Goal: Task Accomplishment & Management: Manage account settings

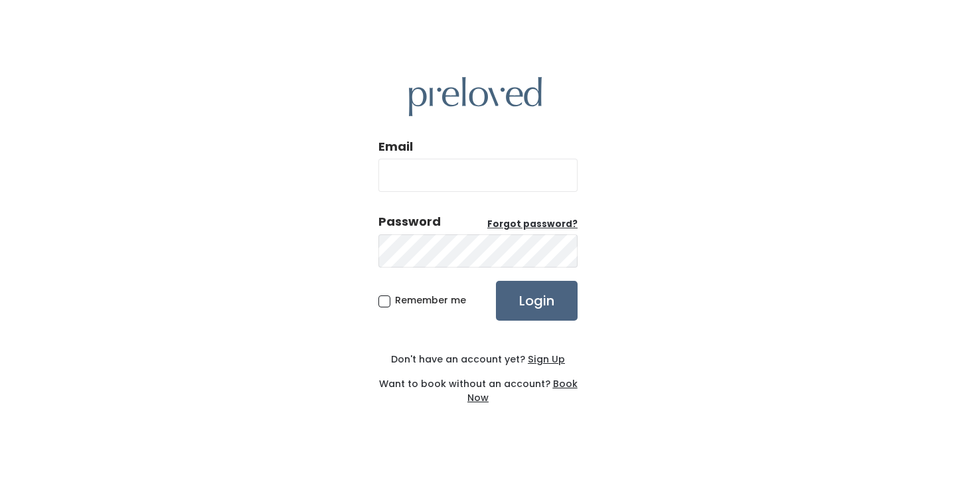
type input "[EMAIL_ADDRESS][DOMAIN_NAME]"
click at [525, 300] on input "Login" at bounding box center [537, 301] width 82 height 40
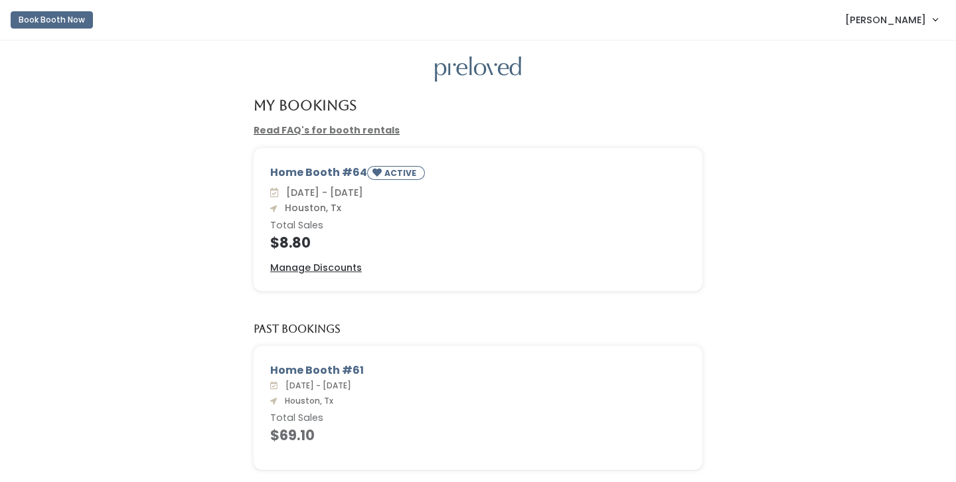
click at [912, 19] on span "Julie Lang" at bounding box center [886, 20] width 81 height 15
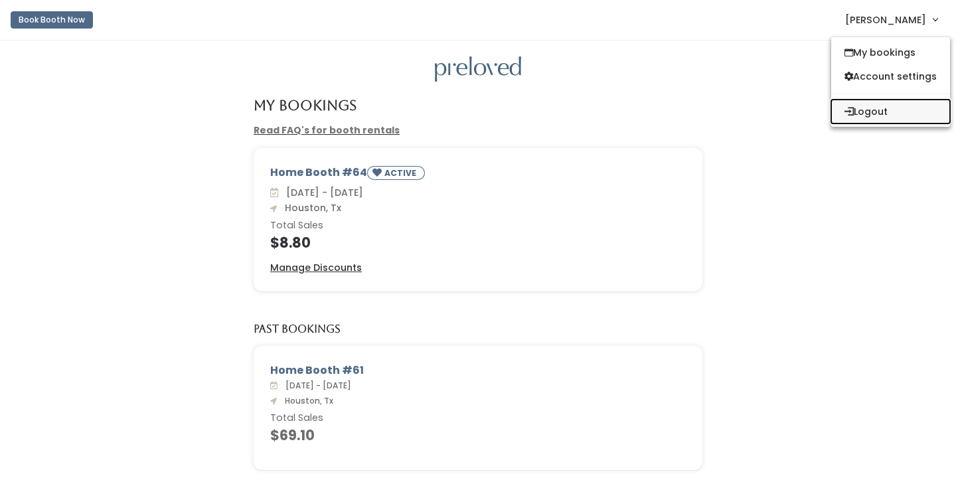
click at [867, 114] on button "Logout" at bounding box center [891, 112] width 119 height 24
